Goal: Communication & Community: Connect with others

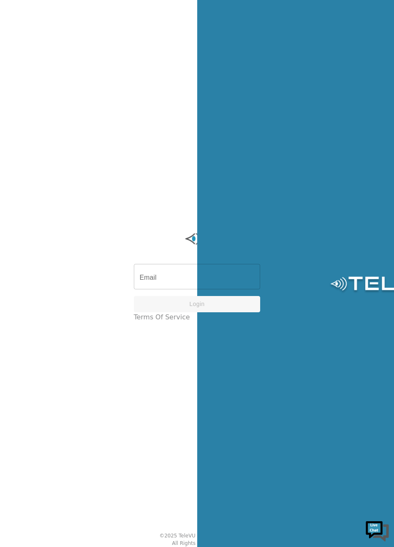
click at [161, 283] on input "Email" at bounding box center [197, 277] width 127 height 23
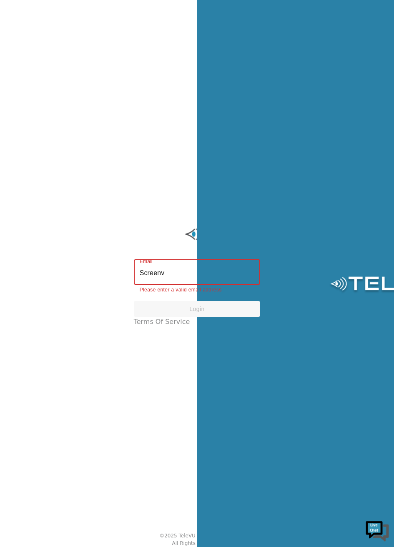
type input "[EMAIL_ADDRESS][DOMAIN_NAME]"
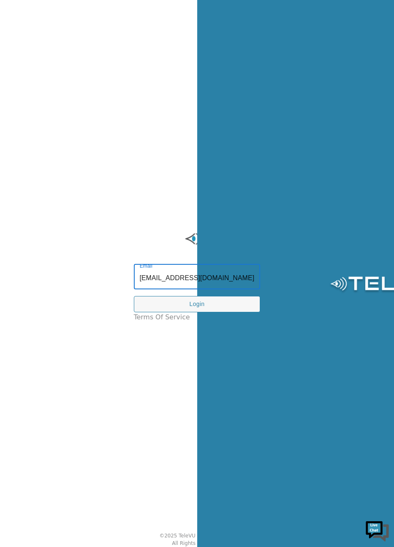
click at [226, 309] on button "Login" at bounding box center [197, 304] width 127 height 16
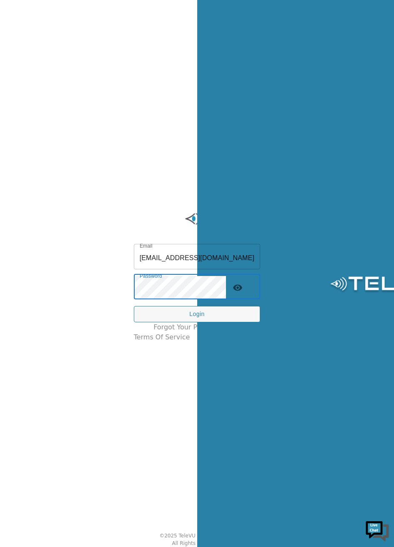
click at [221, 321] on button "Login" at bounding box center [197, 314] width 127 height 16
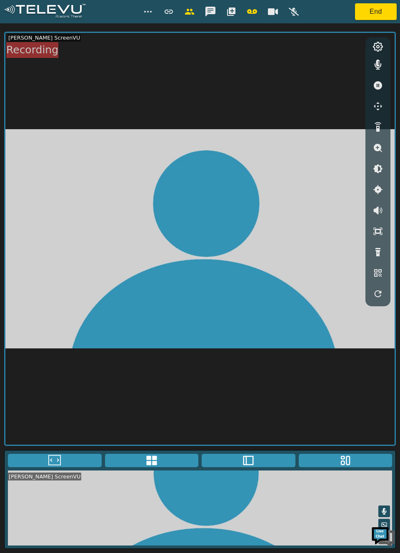
click at [29, 46] on div "Recording" at bounding box center [32, 50] width 52 height 16
click at [291, 9] on icon "button" at bounding box center [294, 12] width 10 height 8
click at [276, 6] on button "button" at bounding box center [273, 11] width 21 height 17
click at [273, 9] on icon "button" at bounding box center [273, 12] width 10 height 8
click at [186, 16] on icon "button" at bounding box center [190, 12] width 10 height 10
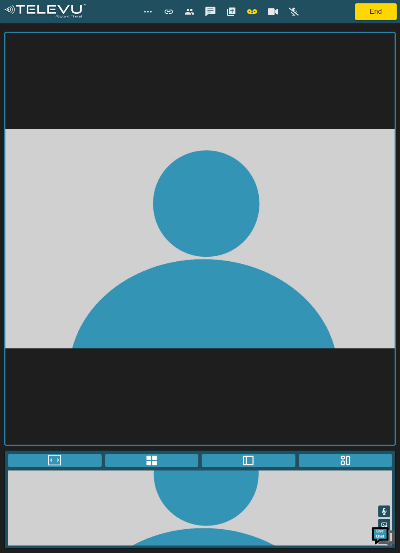
click at [191, 14] on icon "button" at bounding box center [189, 12] width 9 height 6
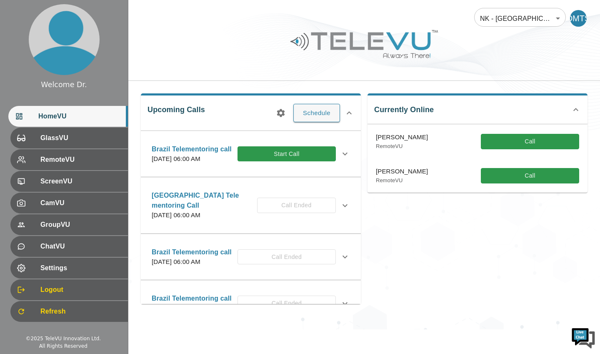
click at [549, 145] on button "Call" at bounding box center [530, 141] width 98 height 15
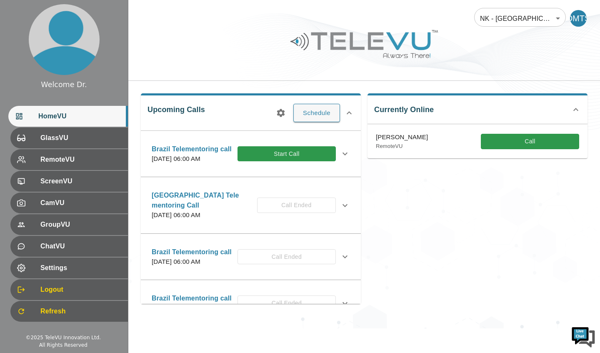
click at [314, 158] on button "Start Call" at bounding box center [287, 153] width 98 height 15
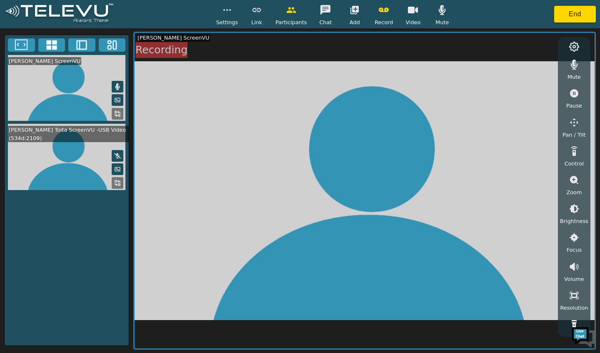
click at [62, 156] on video at bounding box center [67, 157] width 124 height 66
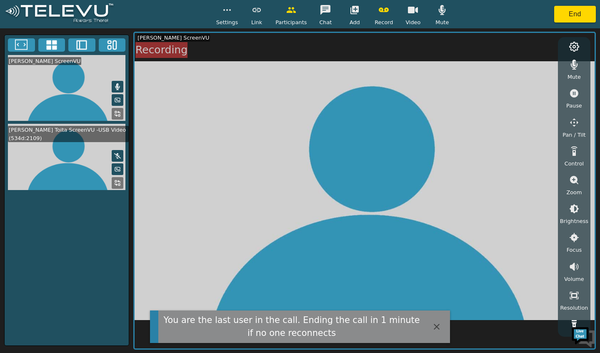
click at [470, 253] on video at bounding box center [365, 190] width 460 height 315
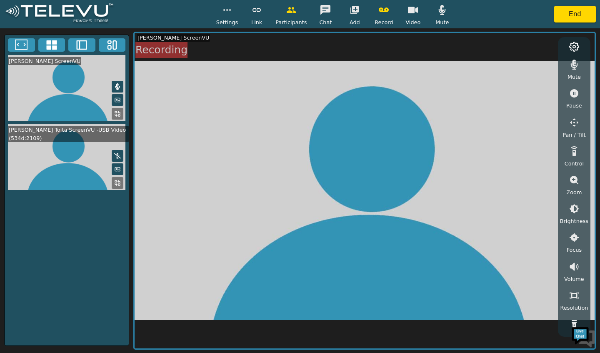
click at [521, 118] on video at bounding box center [365, 190] width 460 height 315
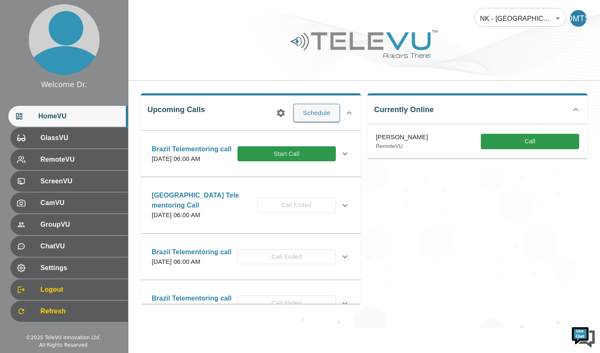
click at [301, 160] on button "Start Call" at bounding box center [287, 153] width 98 height 15
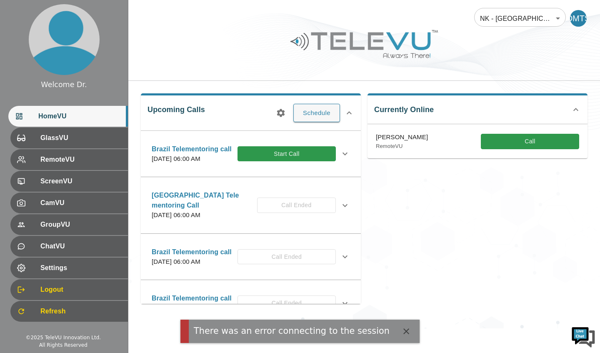
click at [299, 162] on button "Start Call" at bounding box center [287, 153] width 98 height 15
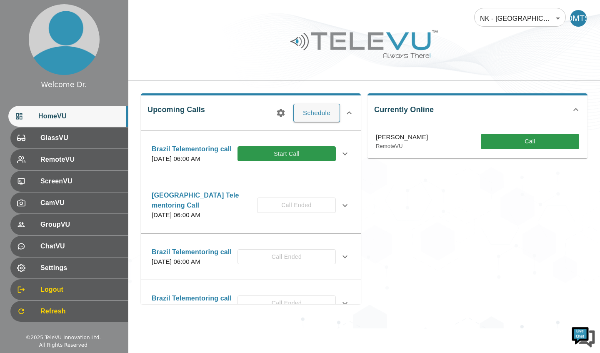
click at [534, 146] on button "Call" at bounding box center [530, 141] width 98 height 15
click at [315, 160] on button "Start Call" at bounding box center [287, 153] width 98 height 15
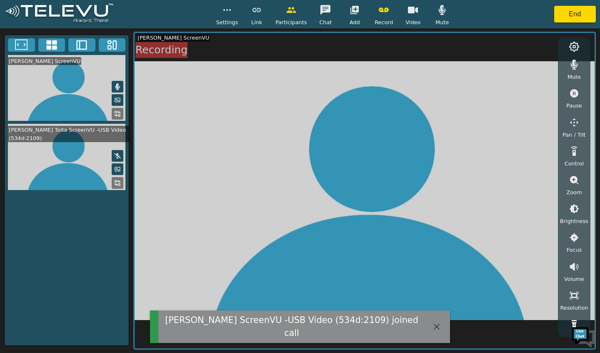
click at [508, 151] on video at bounding box center [365, 190] width 460 height 315
click at [70, 164] on video at bounding box center [67, 157] width 124 height 66
click at [117, 155] on icon at bounding box center [117, 156] width 7 height 7
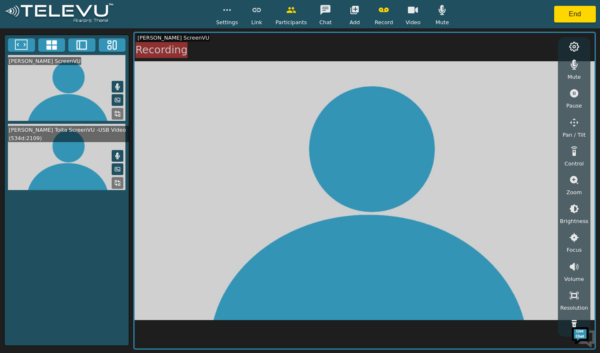
click at [120, 168] on icon at bounding box center [117, 169] width 5 height 4
click at [43, 131] on div "Dr. Milton Toita ScreenVU -USB Video (534d:2109)" at bounding box center [68, 134] width 121 height 16
click at [42, 161] on video at bounding box center [67, 157] width 124 height 66
click at [41, 180] on video at bounding box center [67, 157] width 124 height 66
click at [479, 181] on video at bounding box center [365, 190] width 460 height 315
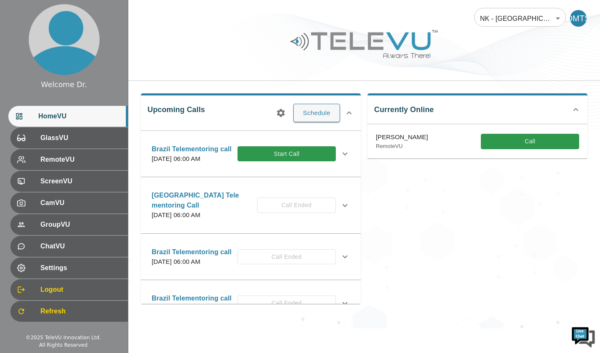
click at [302, 155] on button "Start Call" at bounding box center [287, 153] width 98 height 15
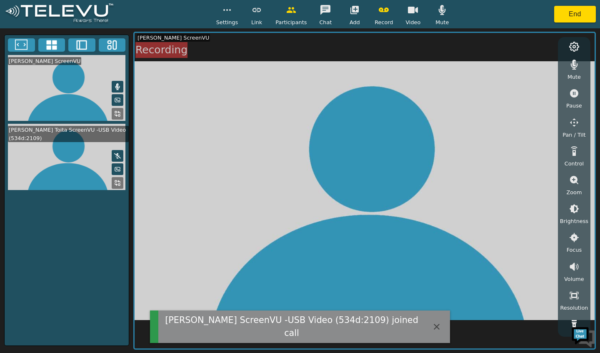
click at [342, 332] on div "Dr. Milton Toita ScreenVU -USB Video (534d:2109) joined call" at bounding box center [291, 327] width 257 height 26
click at [59, 161] on video at bounding box center [67, 157] width 124 height 66
click at [115, 184] on icon at bounding box center [117, 183] width 7 height 7
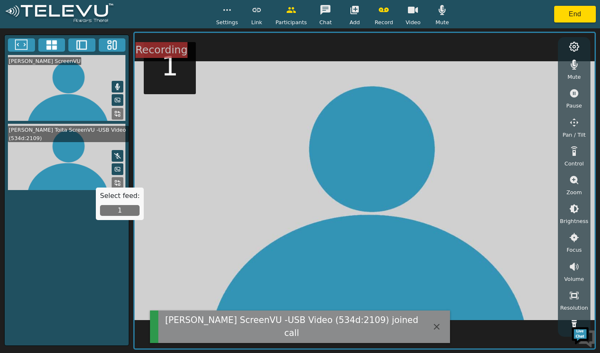
click at [117, 211] on button "1" at bounding box center [120, 210] width 40 height 11
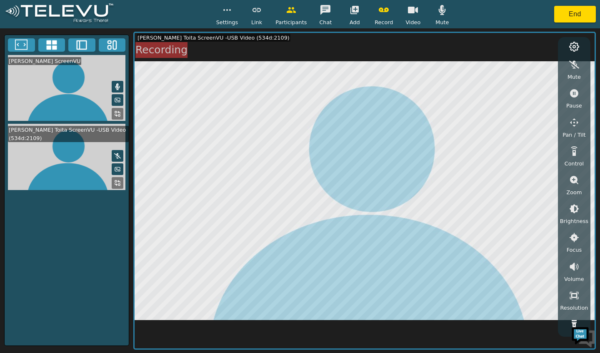
click at [119, 184] on rect at bounding box center [119, 185] width 2 height 2
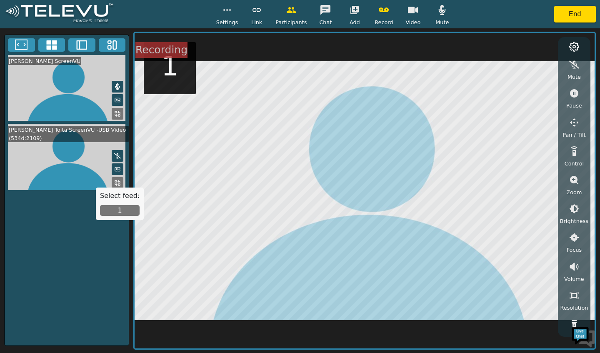
click at [120, 215] on button "1" at bounding box center [120, 210] width 40 height 11
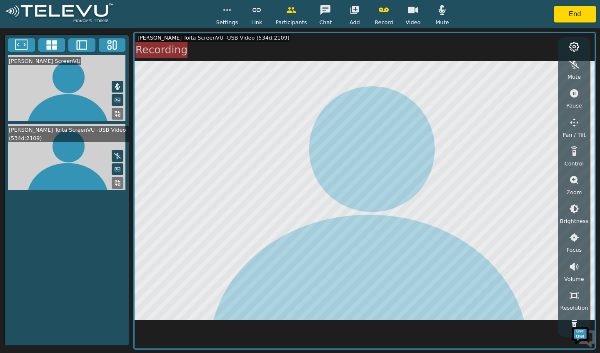
click at [77, 154] on video at bounding box center [67, 157] width 124 height 66
click at [573, 100] on button "button" at bounding box center [574, 93] width 21 height 17
click at [574, 100] on button "button" at bounding box center [574, 93] width 21 height 17
click at [294, 15] on icon "button" at bounding box center [291, 10] width 10 height 10
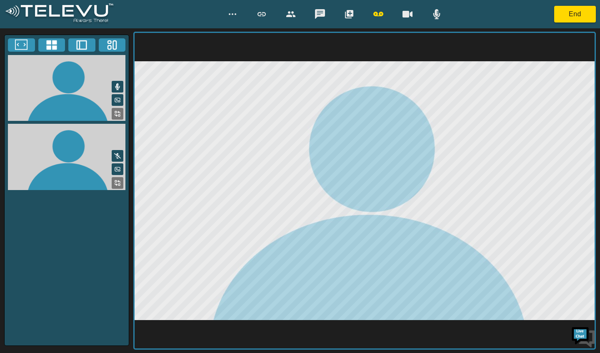
click at [294, 17] on icon "button" at bounding box center [291, 14] width 10 height 10
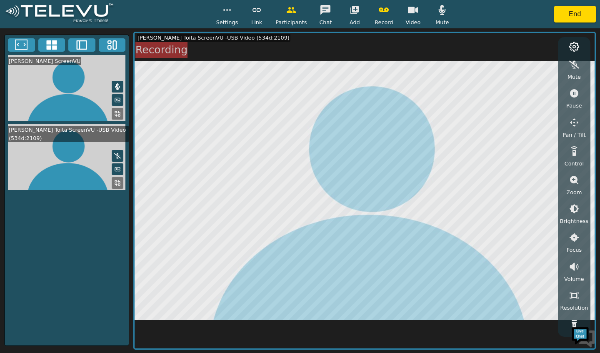
click at [564, 40] on div "Mute Pause Pan / Tilt Control Zoom Brightness Focus Volume Resolution Flashligh…" at bounding box center [574, 186] width 33 height 299
click at [585, 53] on div "Mute Pause Pan / Tilt Control Zoom Brightness Focus Volume Resolution Flashligh…" at bounding box center [574, 192] width 28 height 280
click at [575, 47] on icon at bounding box center [574, 47] width 10 height 10
